Goal: Understand process/instructions: Learn how to perform a task or action

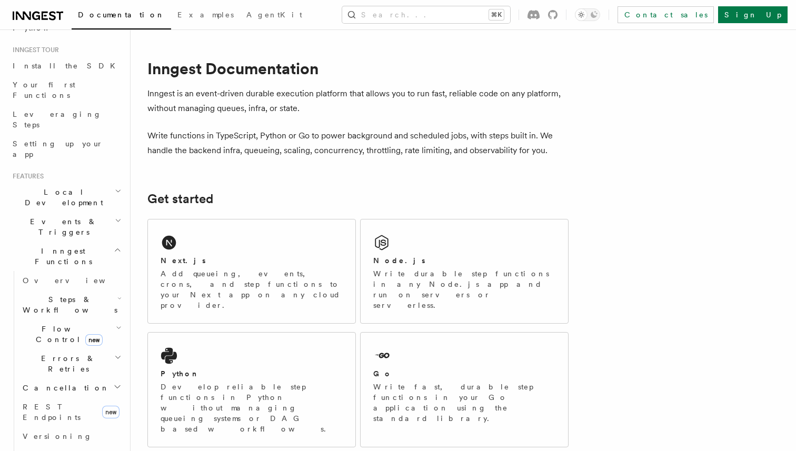
scroll to position [102, 0]
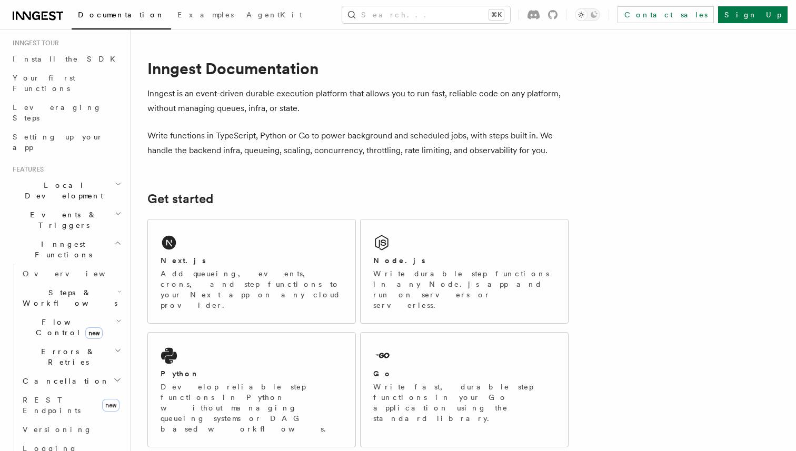
click at [100, 235] on h2 "Inngest Functions" at bounding box center [65, 249] width 115 height 29
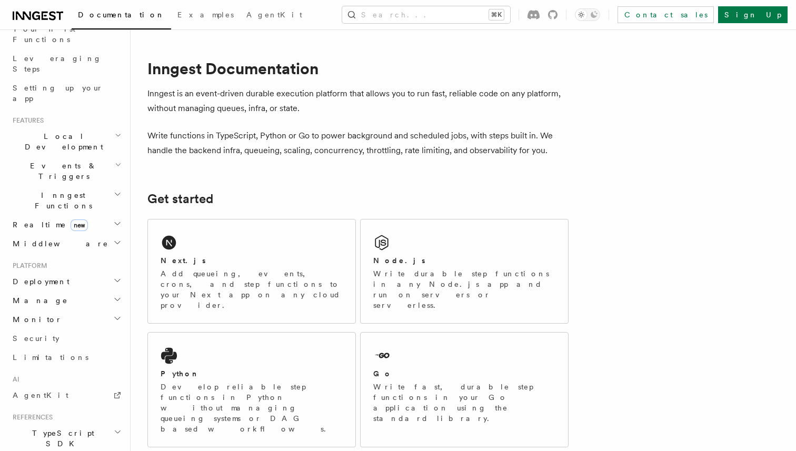
scroll to position [154, 0]
click at [78, 258] on h2 "Platform" at bounding box center [65, 262] width 115 height 8
click at [75, 269] on h2 "Deployment" at bounding box center [65, 278] width 115 height 19
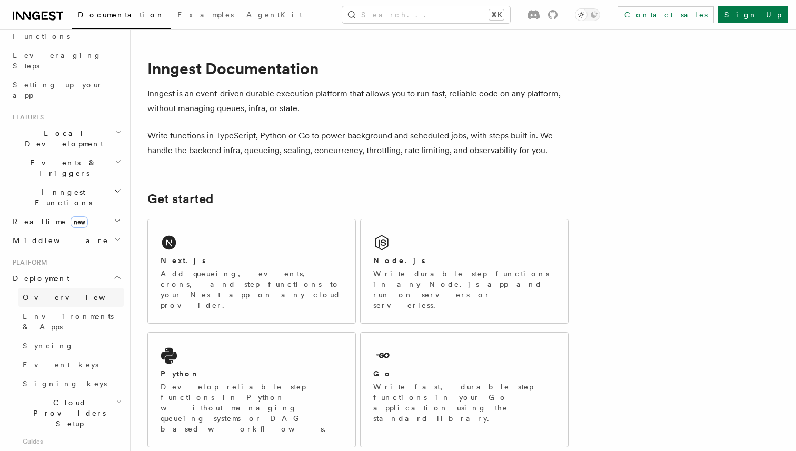
click at [73, 288] on link "Overview" at bounding box center [70, 297] width 105 height 19
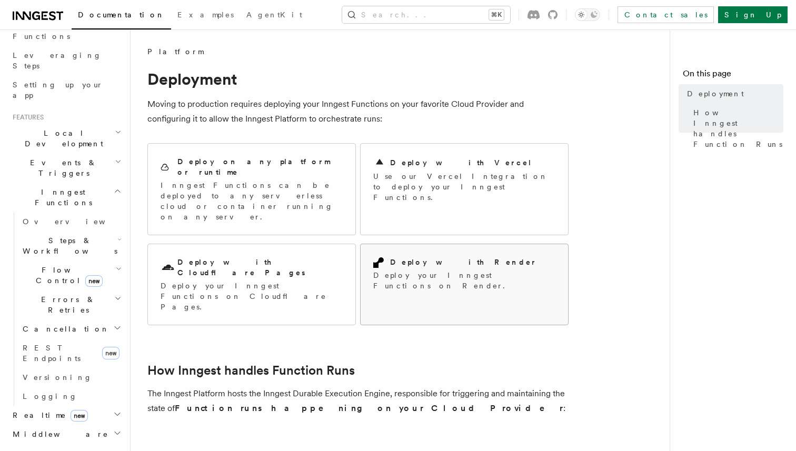
click at [427, 270] on p "Deploy your Inngest Functions on Render." at bounding box center [464, 280] width 182 height 21
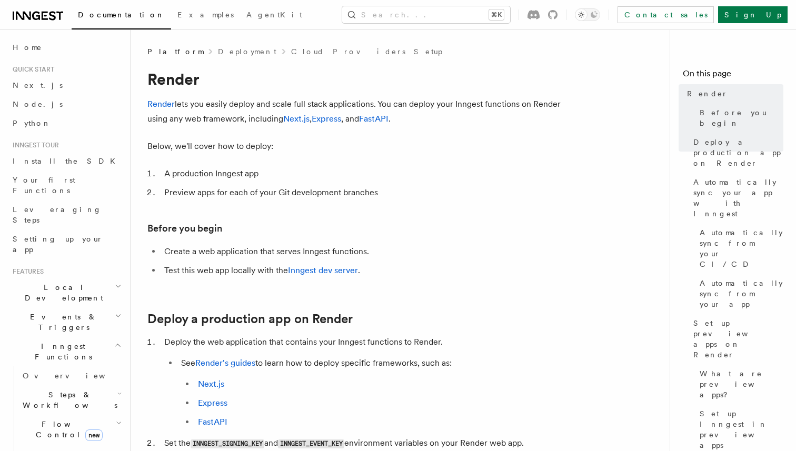
click at [554, 166] on li "A production Inngest app" at bounding box center [364, 173] width 407 height 15
